Goal: Task Accomplishment & Management: Use online tool/utility

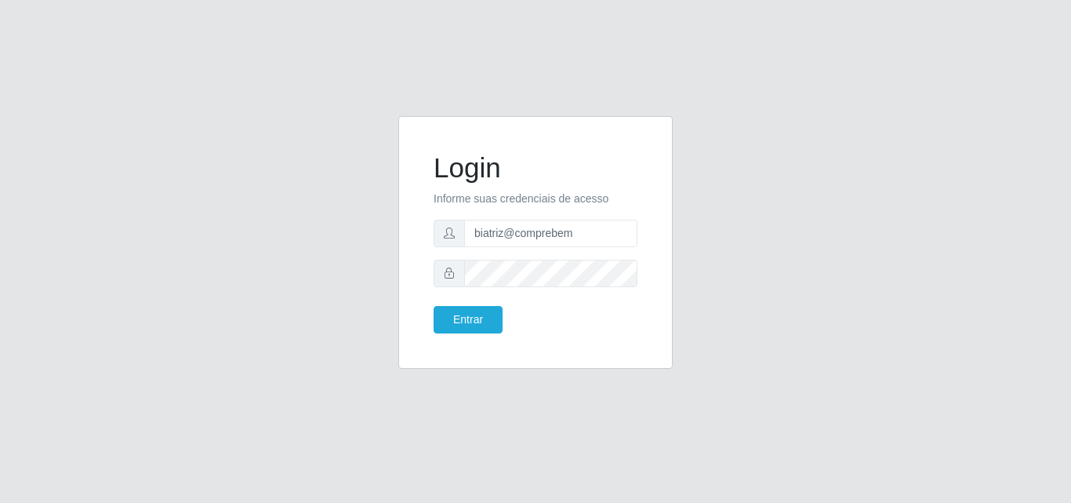
type input "biatriz@comprebem"
click at [434, 306] on button "Entrar" at bounding box center [468, 319] width 69 height 27
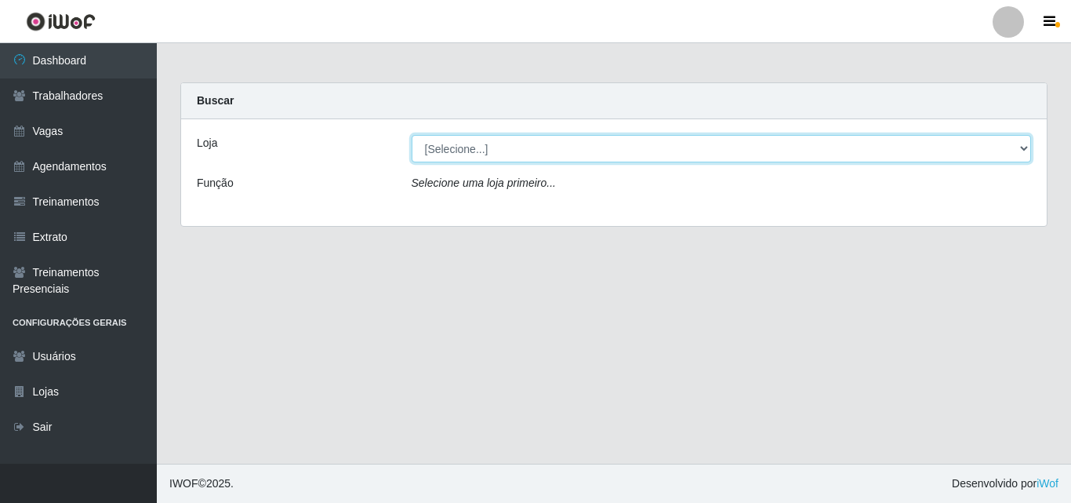
drag, startPoint x: 565, startPoint y: 162, endPoint x: 563, endPoint y: 152, distance: 9.5
click at [565, 158] on select "[Selecione...] Supermercado Compre Bem - Itabaiana" at bounding box center [722, 148] width 620 height 27
select select "264"
click at [412, 135] on select "[Selecione...] Supermercado Compre Bem - Itabaiana" at bounding box center [722, 148] width 620 height 27
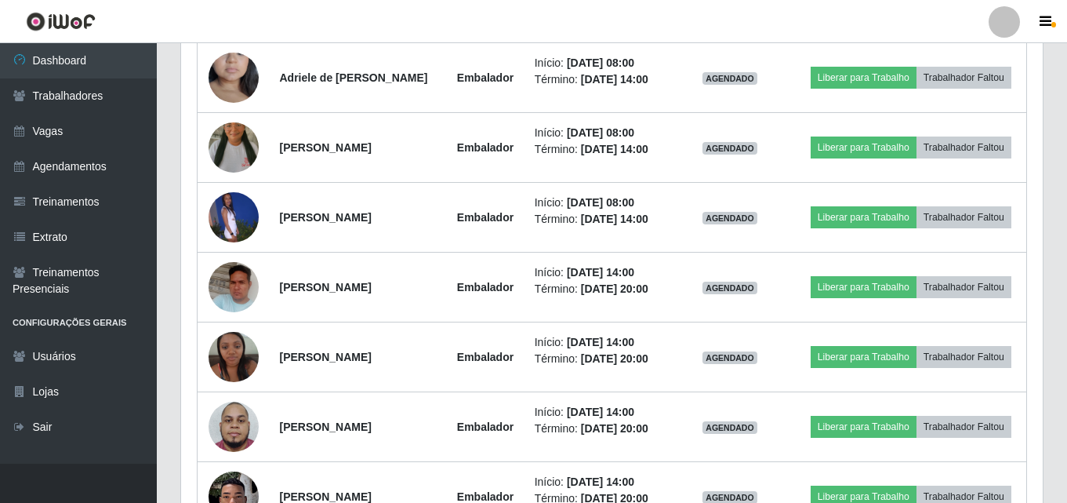
scroll to position [392, 0]
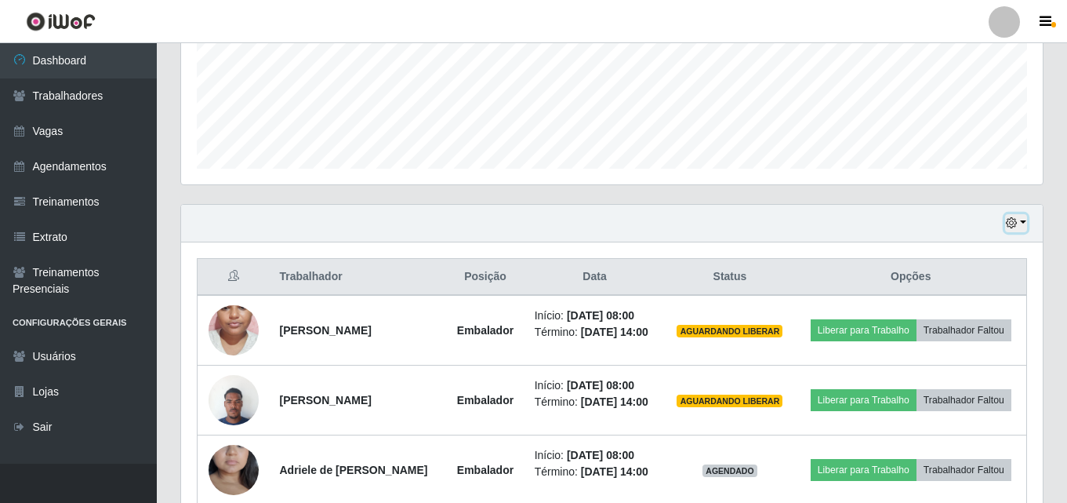
click at [1019, 222] on button "button" at bounding box center [1016, 223] width 22 height 18
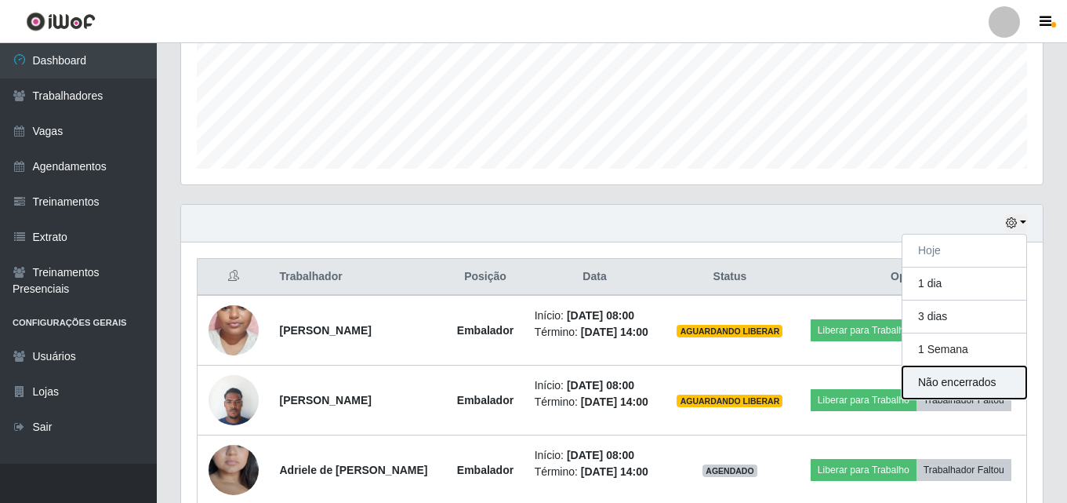
click at [962, 384] on button "Não encerrados" at bounding box center [965, 382] width 124 height 32
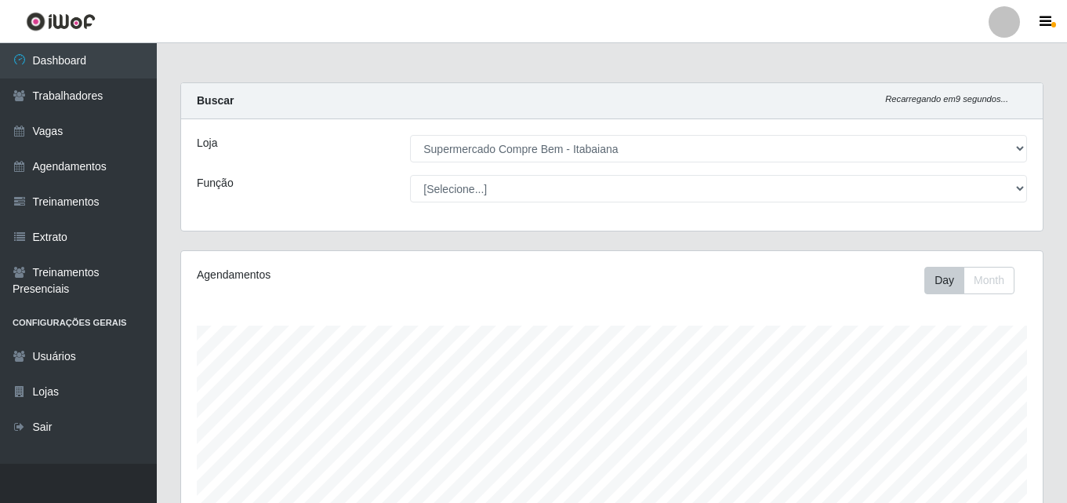
scroll to position [260, 0]
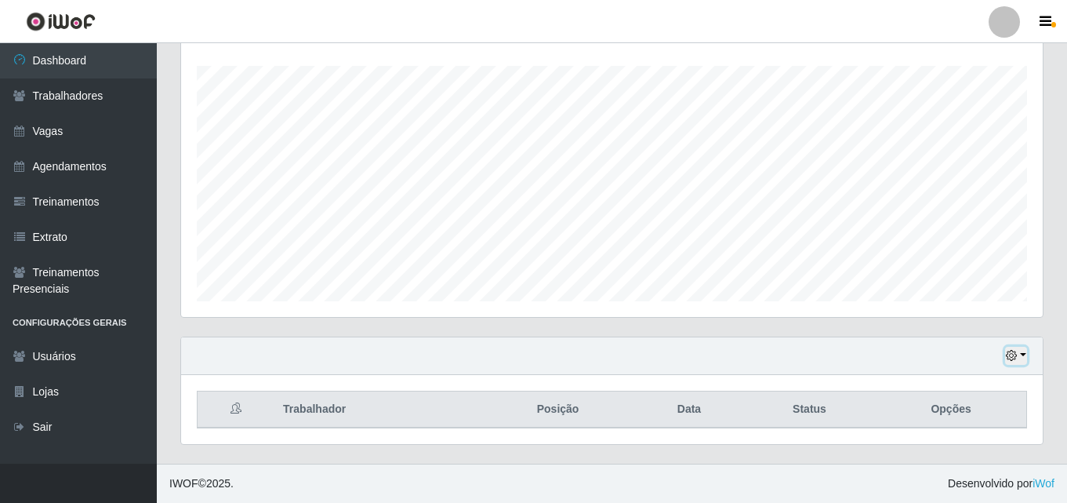
click at [1025, 359] on button "button" at bounding box center [1016, 356] width 22 height 18
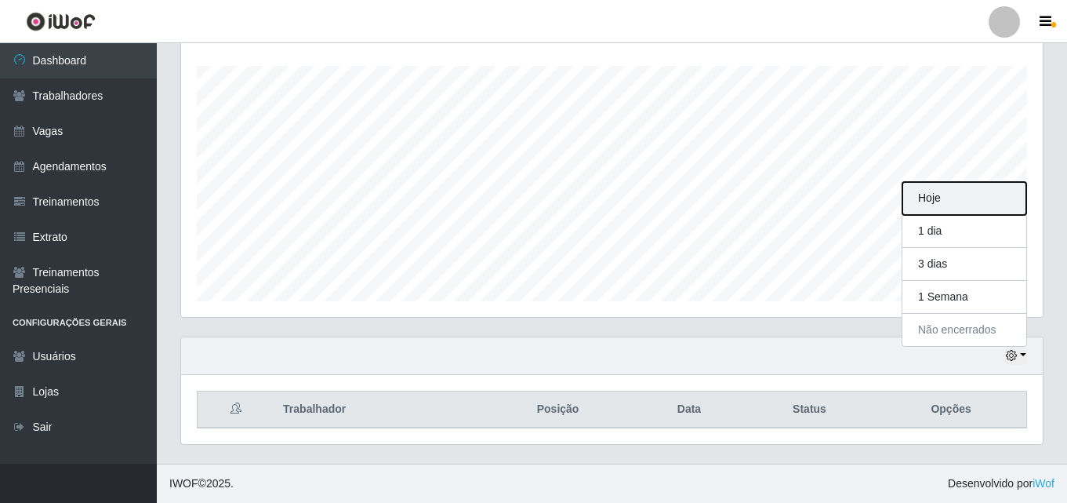
click at [959, 202] on button "Hoje" at bounding box center [965, 198] width 124 height 33
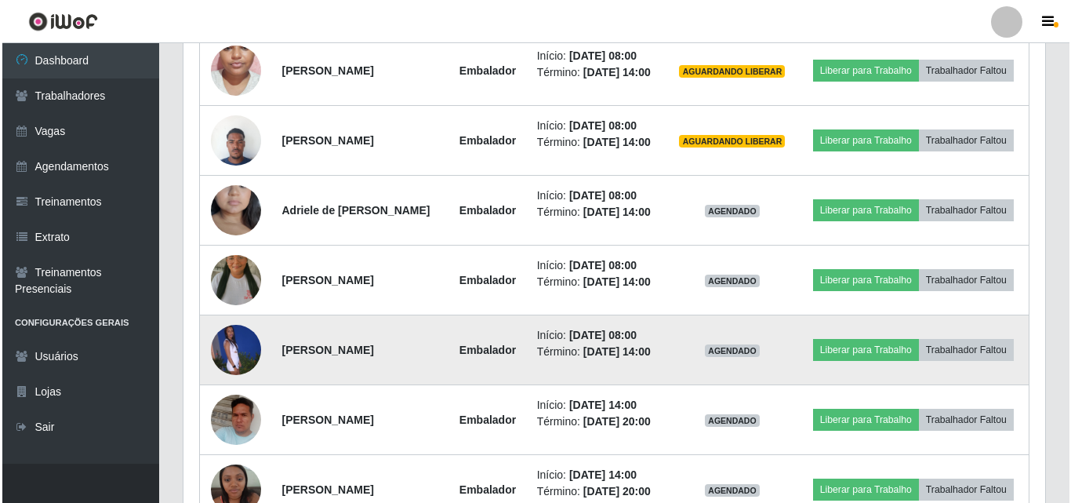
scroll to position [573, 0]
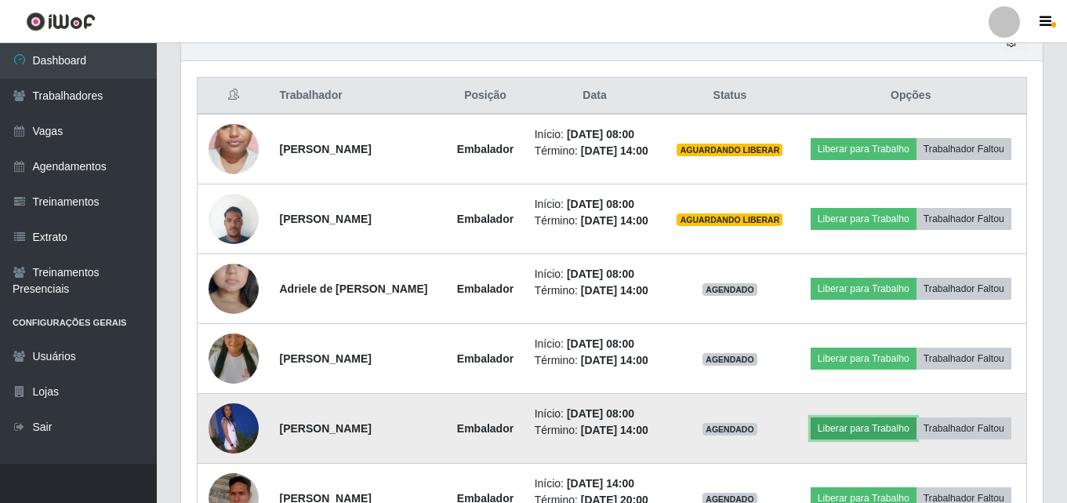
click at [864, 426] on button "Liberar para Trabalho" at bounding box center [864, 428] width 106 height 22
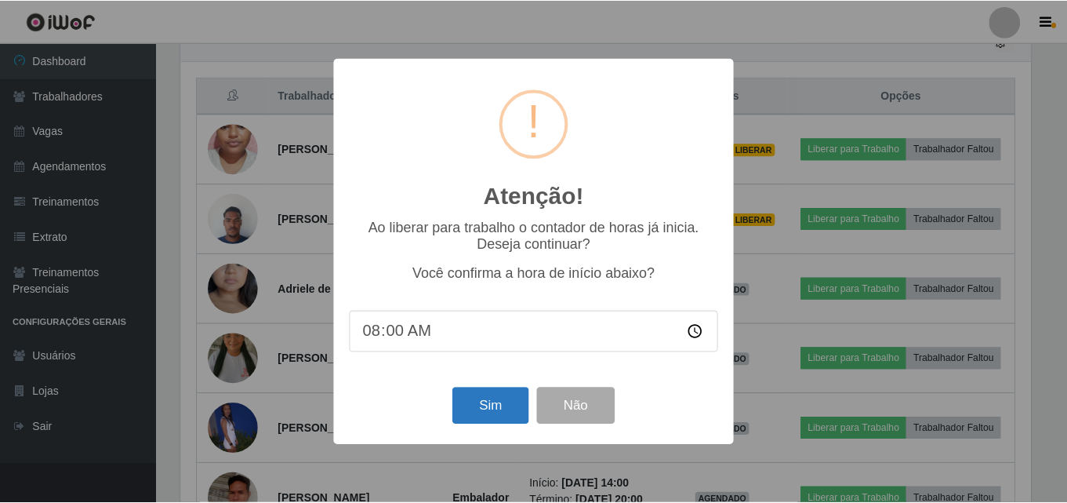
scroll to position [325, 854]
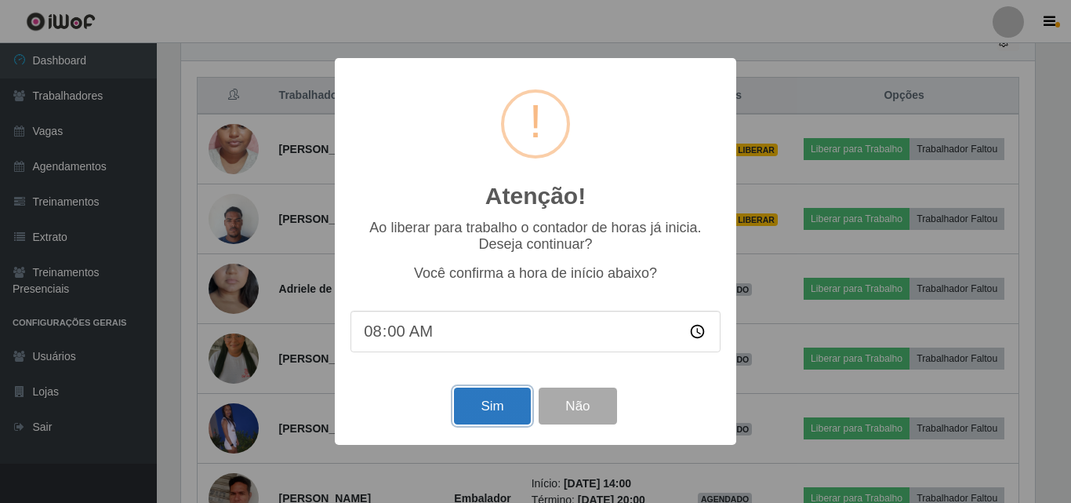
click at [495, 424] on button "Sim" at bounding box center [492, 405] width 76 height 37
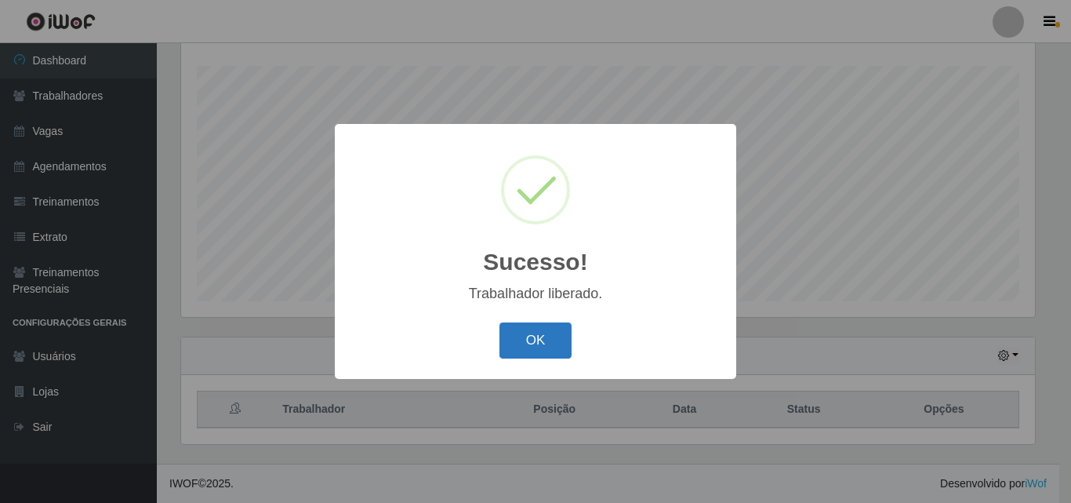
click at [530, 325] on button "OK" at bounding box center [536, 340] width 73 height 37
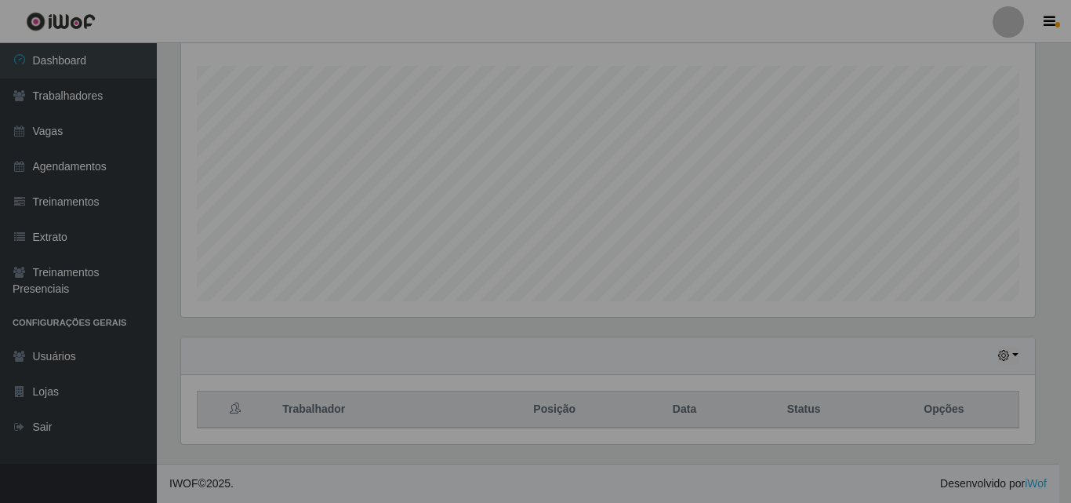
scroll to position [325, 862]
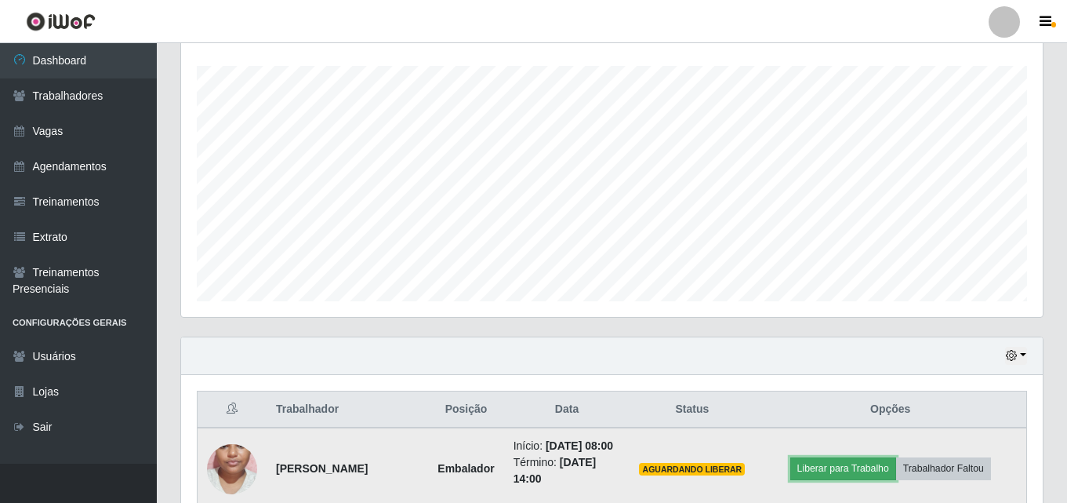
click at [839, 476] on button "Liberar para Trabalho" at bounding box center [844, 468] width 106 height 22
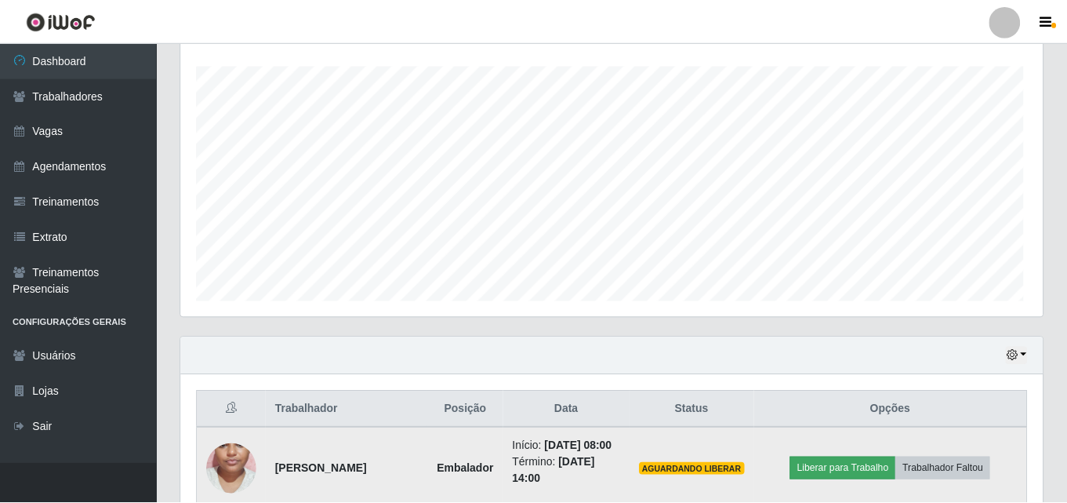
scroll to position [325, 854]
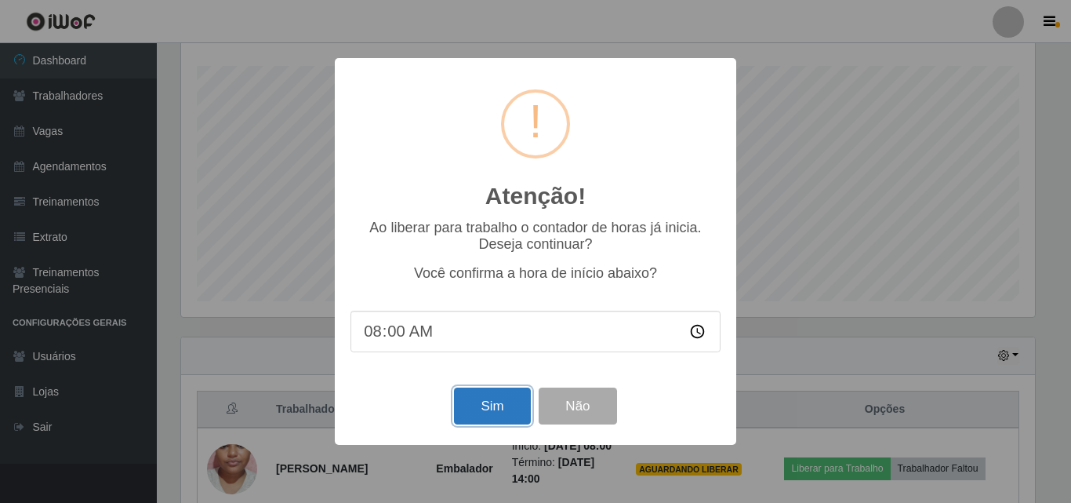
click at [488, 405] on button "Sim" at bounding box center [492, 405] width 76 height 37
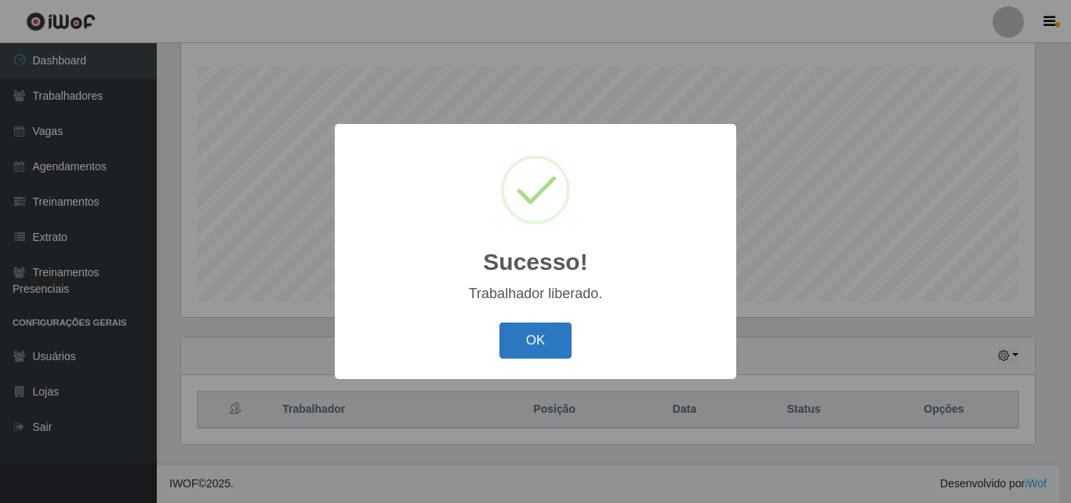
click at [537, 341] on button "OK" at bounding box center [536, 340] width 73 height 37
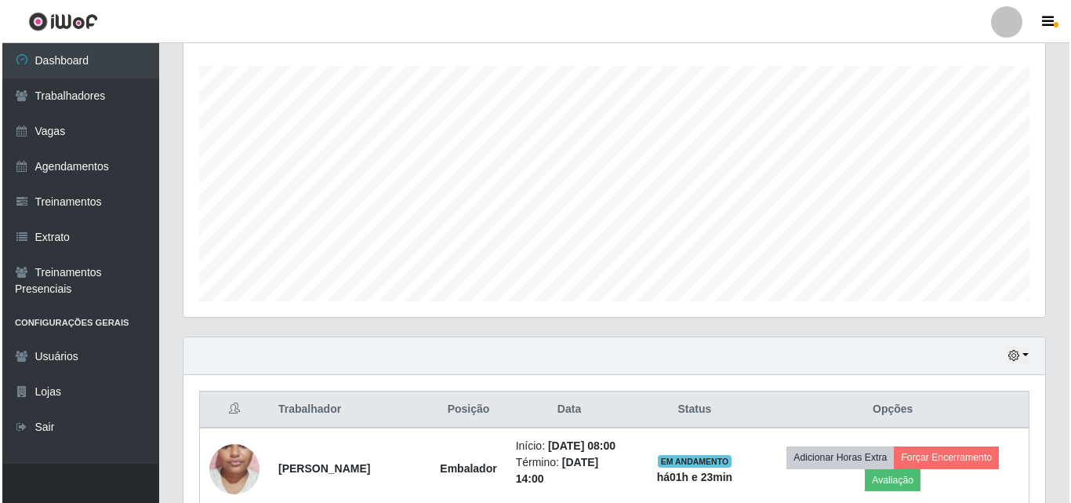
scroll to position [573, 0]
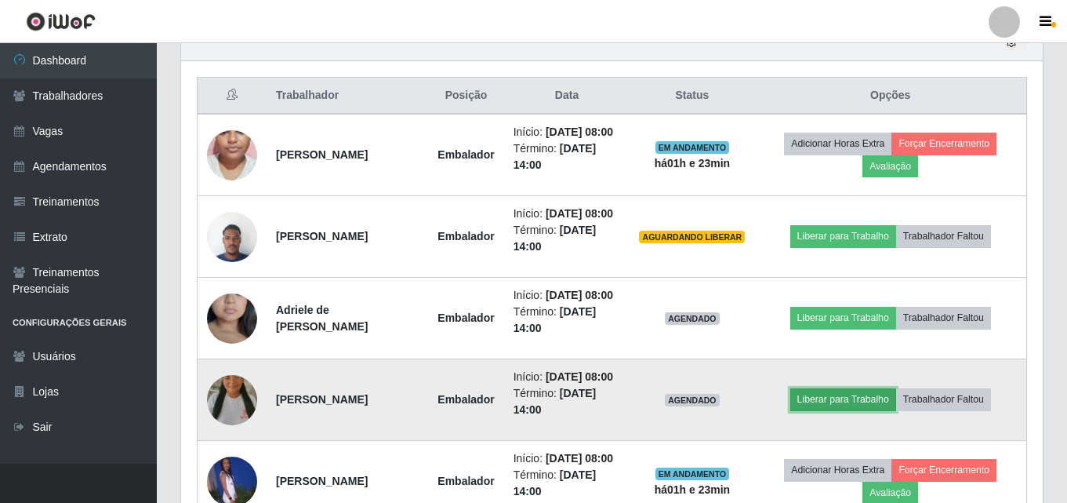
click at [809, 400] on button "Liberar para Trabalho" at bounding box center [844, 399] width 106 height 22
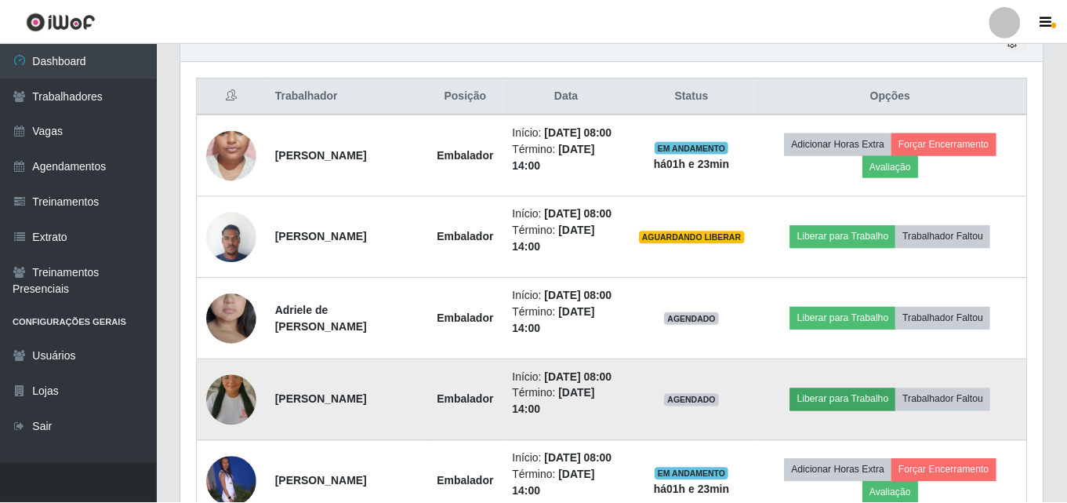
scroll to position [0, 0]
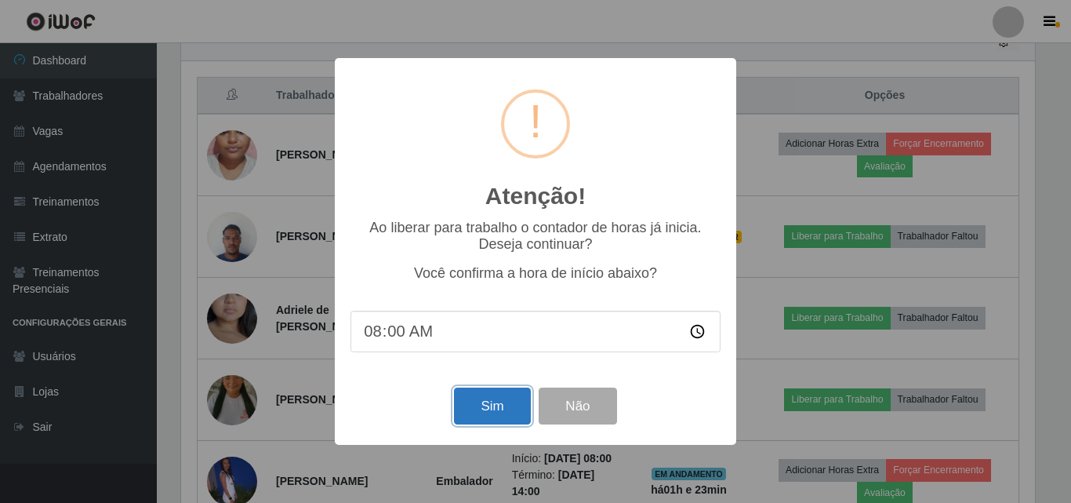
click at [478, 412] on button "Sim" at bounding box center [492, 405] width 76 height 37
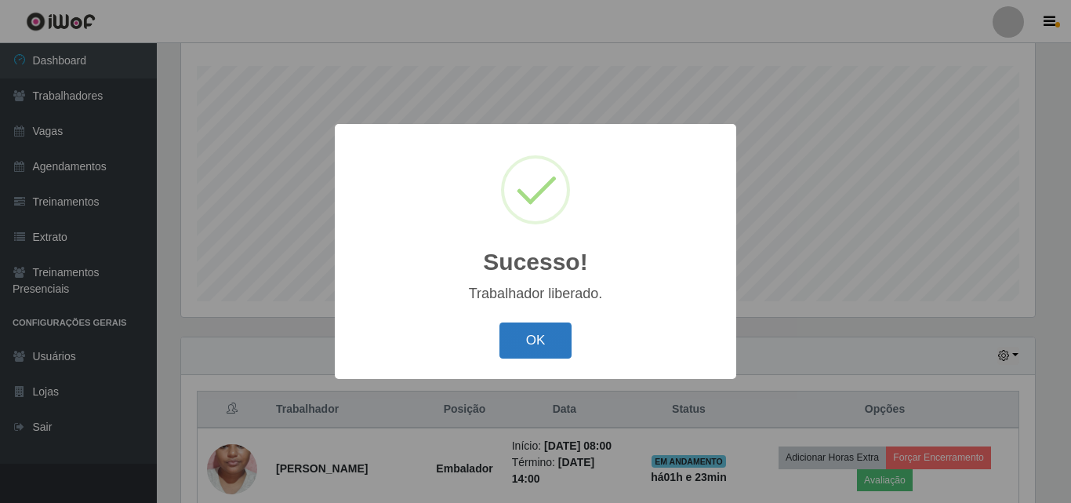
click at [555, 354] on button "OK" at bounding box center [536, 340] width 73 height 37
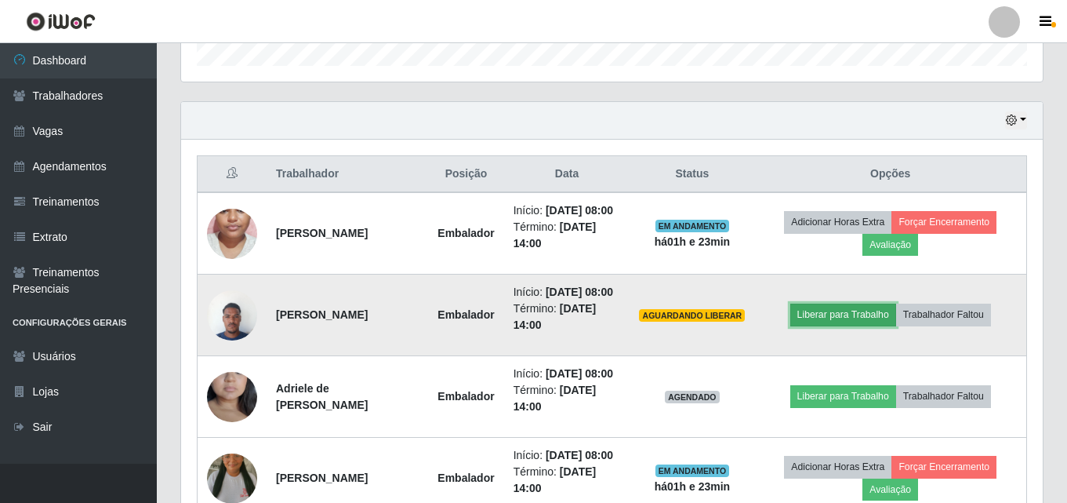
click at [816, 311] on button "Liberar para Trabalho" at bounding box center [844, 315] width 106 height 22
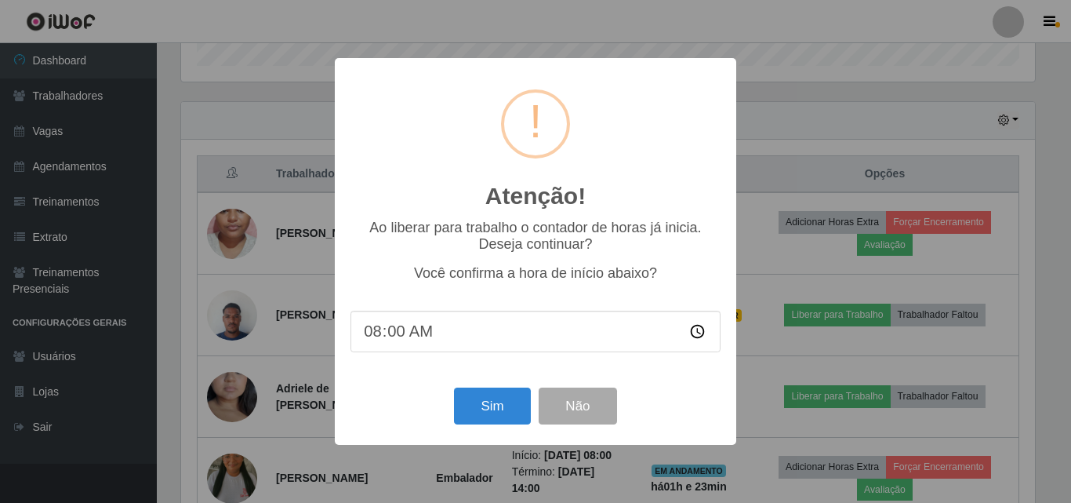
click at [479, 428] on div "Sim Não" at bounding box center [536, 406] width 370 height 45
click at [485, 423] on button "Sim" at bounding box center [492, 405] width 76 height 37
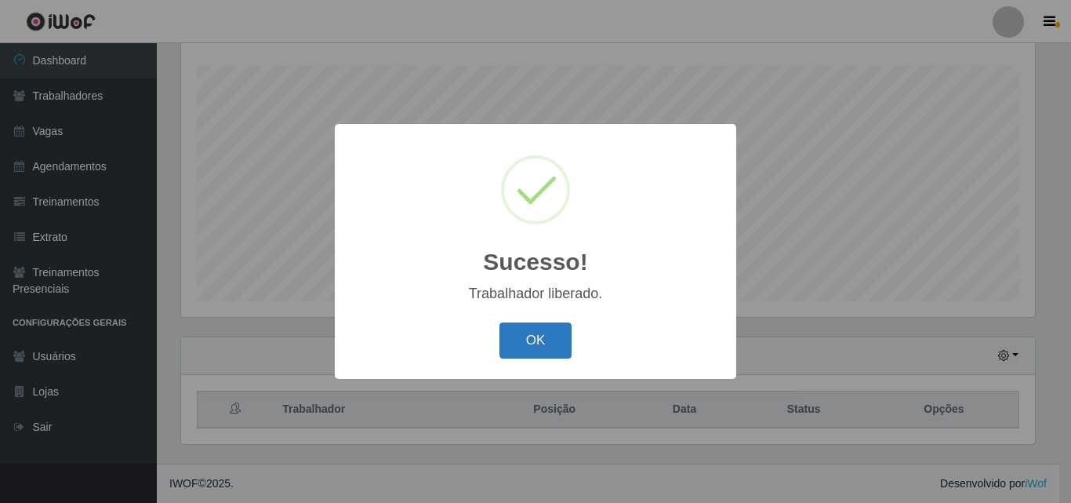
click at [530, 355] on button "OK" at bounding box center [536, 340] width 73 height 37
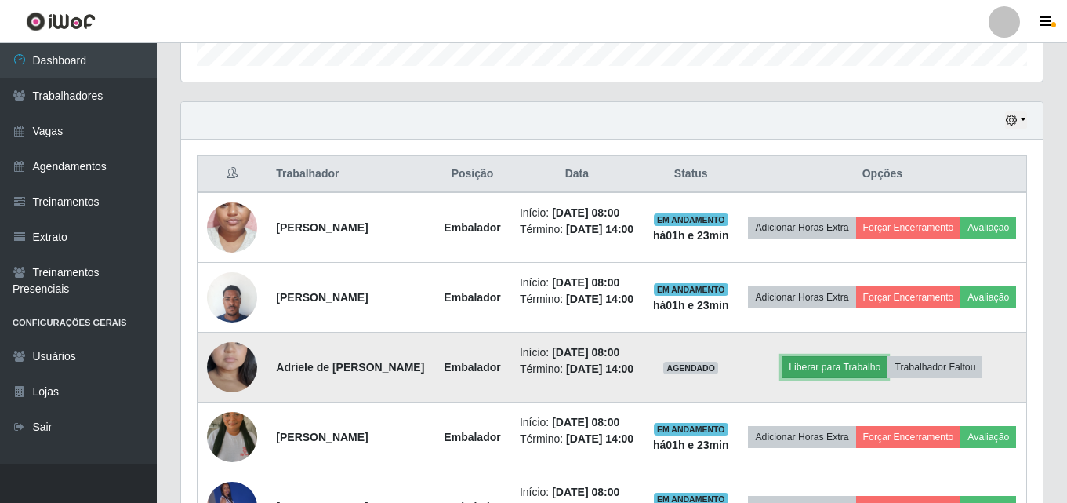
click at [817, 378] on button "Liberar para Trabalho" at bounding box center [835, 367] width 106 height 22
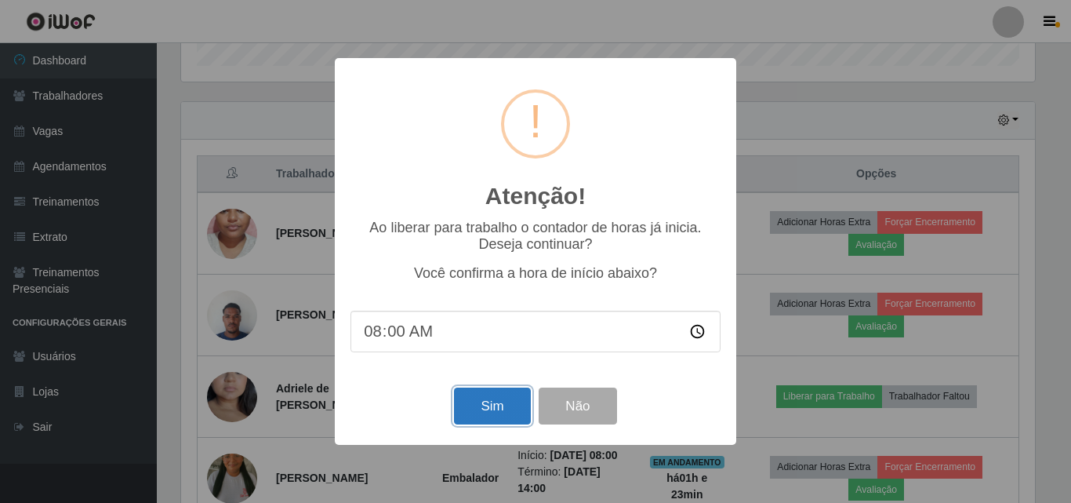
click at [466, 409] on button "Sim" at bounding box center [492, 405] width 76 height 37
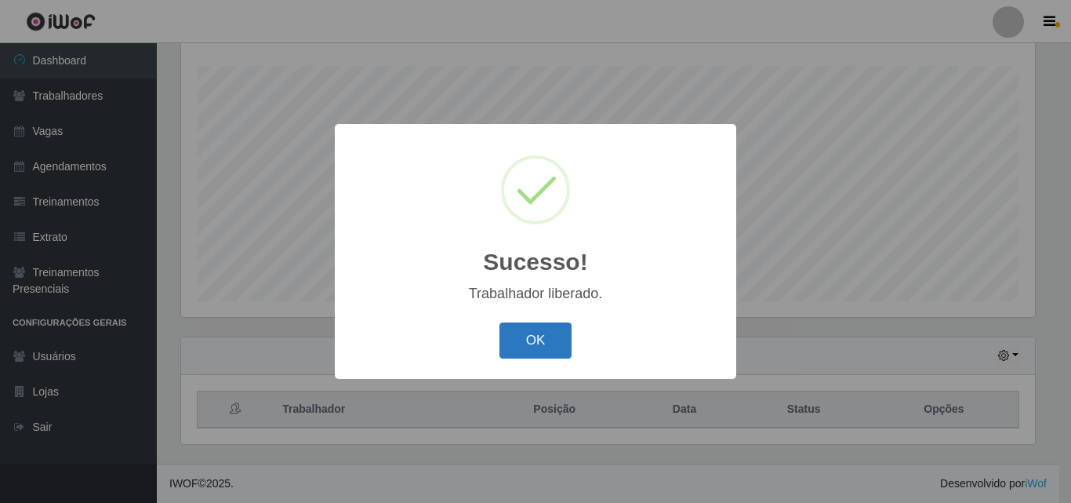
click at [536, 346] on button "OK" at bounding box center [536, 340] width 73 height 37
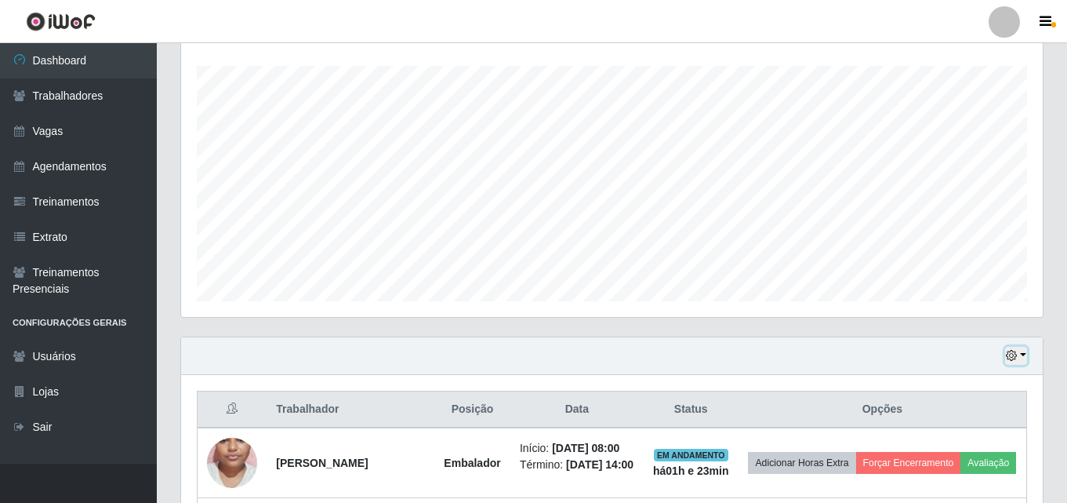
click at [1010, 364] on button "button" at bounding box center [1016, 356] width 22 height 18
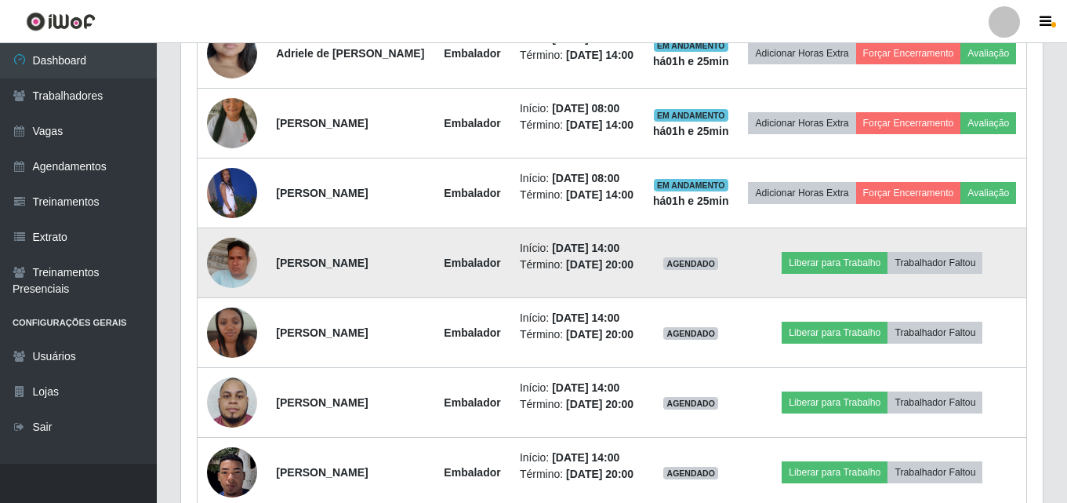
scroll to position [965, 0]
